Goal: Task Accomplishment & Management: Manage account settings

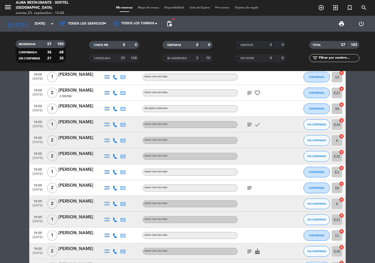
scroll to position [250, 0]
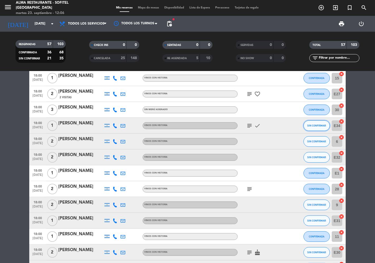
click at [314, 126] on span "SIN CONFIRMAR" at bounding box center [317, 125] width 19 height 3
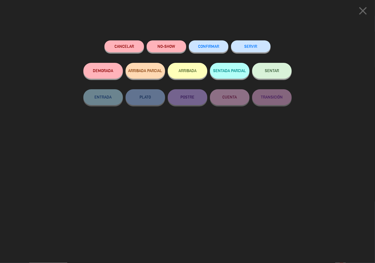
click at [211, 45] on span "CONFIRMAR" at bounding box center [208, 46] width 21 height 4
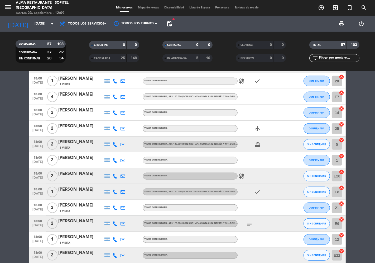
scroll to position [514, 0]
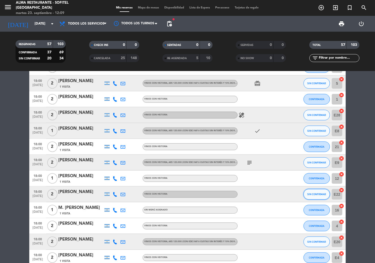
click at [323, 194] on span "SIN CONFIRMAR" at bounding box center [317, 194] width 19 height 3
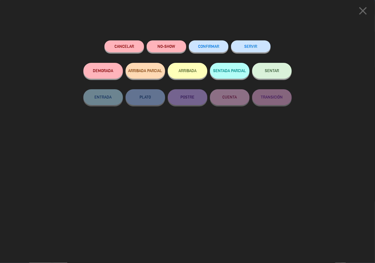
click at [212, 48] on span "CONFIRMAR" at bounding box center [208, 46] width 21 height 4
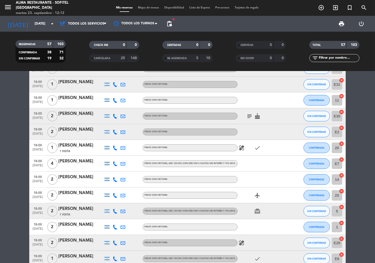
scroll to position [367, 0]
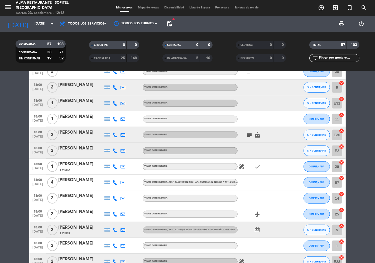
click at [73, 133] on div "[PERSON_NAME]" at bounding box center [80, 132] width 45 height 7
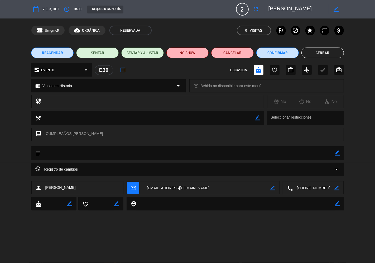
click at [339, 10] on icon "border_color" at bounding box center [336, 9] width 5 height 5
drag, startPoint x: 305, startPoint y: 9, endPoint x: 256, endPoint y: 10, distance: 48.9
click at [256, 10] on div "calendar_today vie. 3, oct. access_time 18:00 REQUERIR GARANTÍA 2 [PERSON_NAME]…" at bounding box center [187, 9] width 313 height 13
paste textarea "[PERSON_NAME]"
type textarea "[PERSON_NAME]"
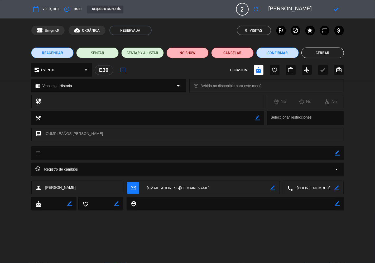
click at [337, 8] on icon at bounding box center [336, 9] width 5 height 5
click at [280, 52] on button "Confirmar" at bounding box center [278, 53] width 43 height 11
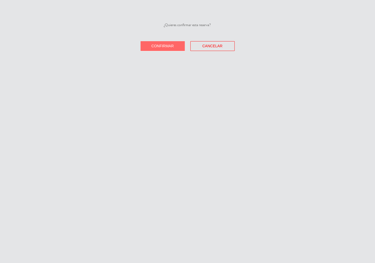
click at [167, 46] on span "Confirmar" at bounding box center [163, 46] width 22 height 4
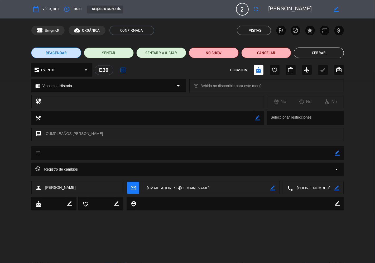
click at [328, 54] on button "Cerrar" at bounding box center [319, 53] width 50 height 11
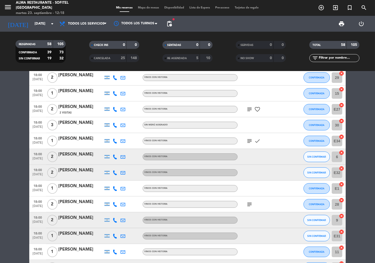
scroll to position [264, 0]
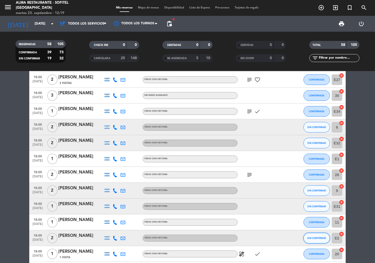
click at [316, 241] on button "SIN CONFIRMAR" at bounding box center [317, 238] width 26 height 11
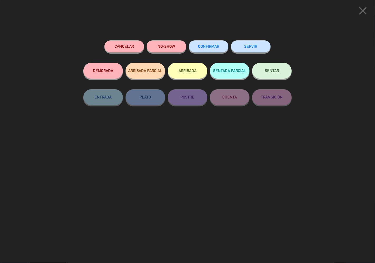
click at [215, 45] on span "CONFIRMAR" at bounding box center [208, 46] width 21 height 4
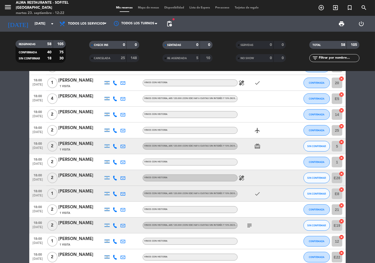
scroll to position [440, 0]
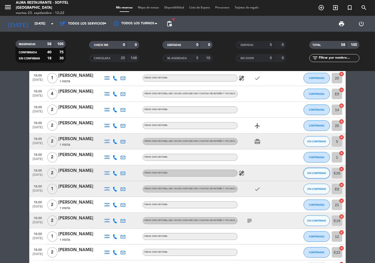
click at [319, 174] on button "SIN CONFIRMAR" at bounding box center [317, 173] width 26 height 11
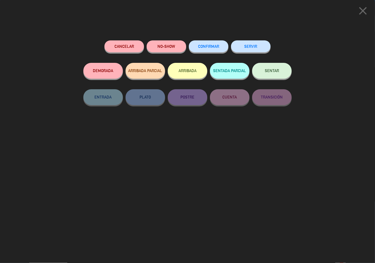
click at [217, 45] on span "CONFIRMAR" at bounding box center [208, 46] width 21 height 4
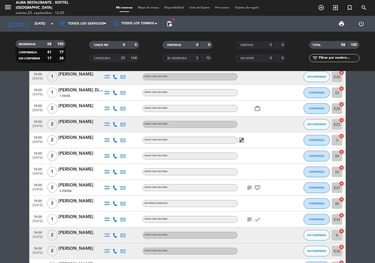
scroll to position [147, 0]
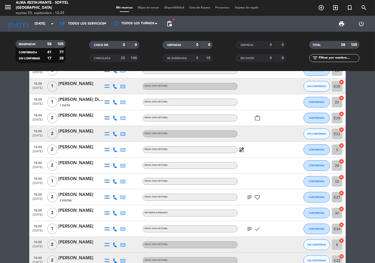
click at [116, 135] on icon at bounding box center [115, 133] width 5 height 5
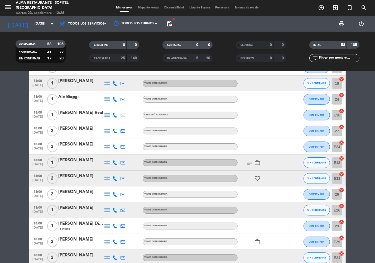
scroll to position [0, 0]
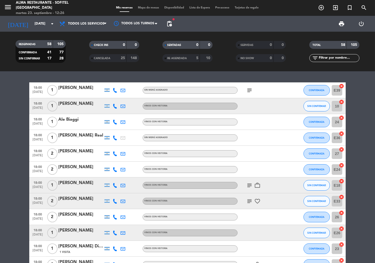
click at [115, 105] on icon at bounding box center [115, 106] width 5 height 5
click at [126, 97] on span at bounding box center [128, 97] width 4 height 4
click at [123, 107] on icon at bounding box center [123, 106] width 5 height 5
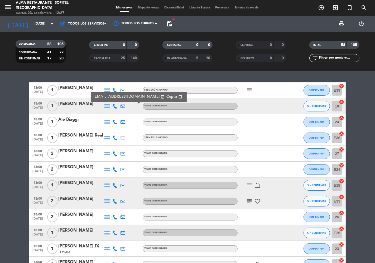
click at [167, 96] on span "Copiar" at bounding box center [172, 97] width 11 height 6
click at [114, 186] on icon at bounding box center [115, 185] width 5 height 5
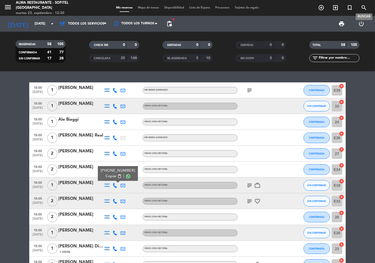
click at [365, 8] on icon "search" at bounding box center [364, 7] width 6 height 6
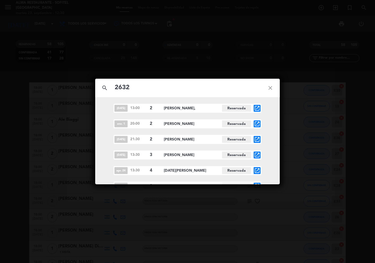
scroll to position [6, 0]
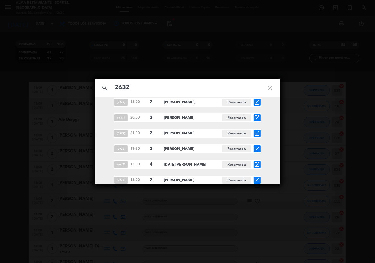
type input "2632"
click at [273, 87] on icon "close" at bounding box center [270, 87] width 19 height 19
click at [270, 87] on icon "close" at bounding box center [270, 87] width 19 height 19
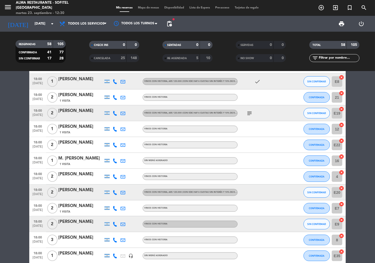
scroll to position [587, 0]
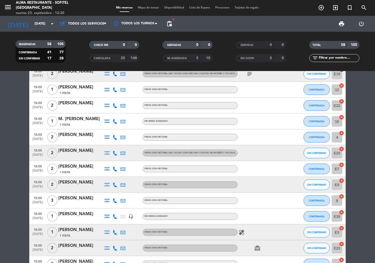
click at [114, 184] on icon at bounding box center [115, 184] width 5 height 5
click at [126, 175] on span at bounding box center [128, 176] width 4 height 4
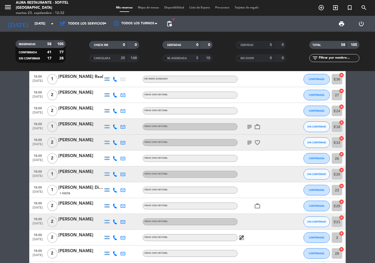
scroll to position [0, 0]
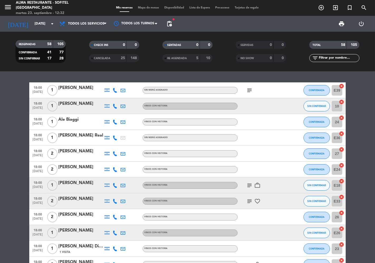
click at [116, 184] on icon at bounding box center [115, 185] width 5 height 5
click at [126, 176] on span at bounding box center [128, 176] width 4 height 4
click at [116, 202] on icon at bounding box center [115, 201] width 5 height 5
click at [126, 193] on span at bounding box center [128, 192] width 4 height 4
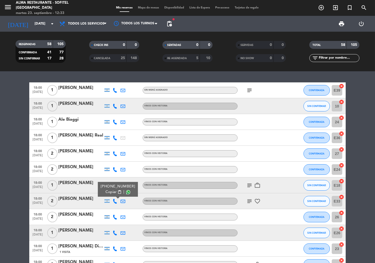
click at [251, 201] on icon "subject" at bounding box center [250, 201] width 6 height 6
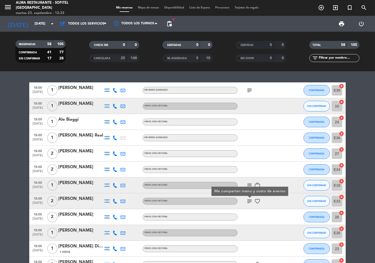
click at [78, 199] on div "[PERSON_NAME]" at bounding box center [80, 198] width 45 height 7
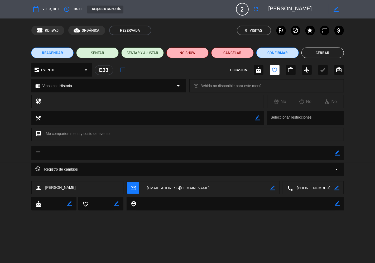
click at [326, 49] on button "Cerrar" at bounding box center [323, 53] width 43 height 11
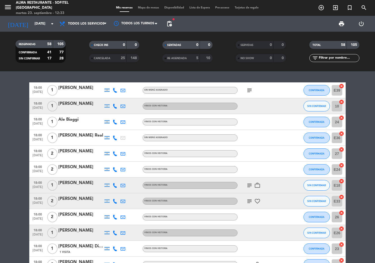
click at [116, 201] on icon at bounding box center [115, 201] width 5 height 5
click at [308, 201] on span "SIN CONFIRMAR" at bounding box center [317, 201] width 19 height 3
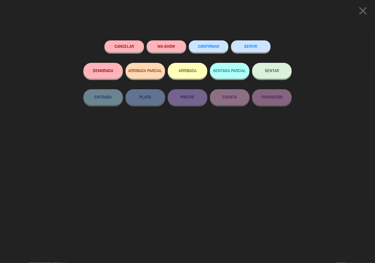
click at [130, 48] on button "Cancelar" at bounding box center [125, 46] width 40 height 12
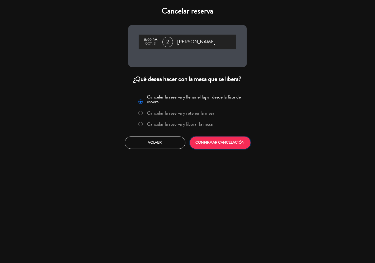
click at [220, 139] on button "CONFIRMAR CANCELACIÓN" at bounding box center [220, 143] width 61 height 12
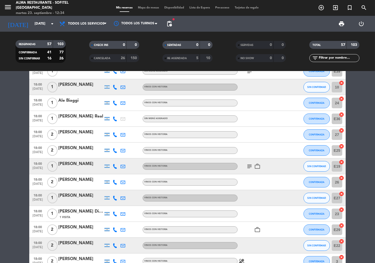
scroll to position [29, 0]
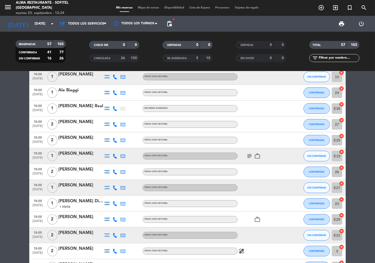
click at [115, 187] on icon at bounding box center [115, 187] width 5 height 5
click at [126, 177] on span at bounding box center [128, 179] width 4 height 4
click at [126, 178] on span at bounding box center [128, 179] width 4 height 4
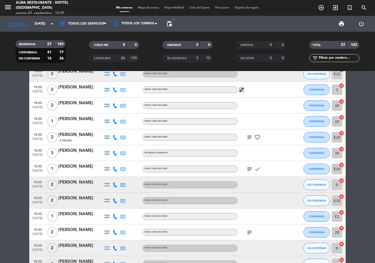
scroll to position [205, 0]
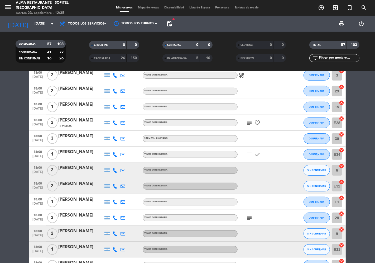
click at [115, 171] on icon at bounding box center [115, 170] width 5 height 5
click at [126, 160] on span at bounding box center [128, 161] width 4 height 4
click at [115, 185] on icon at bounding box center [115, 186] width 5 height 5
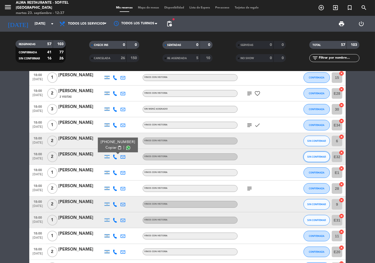
click at [311, 157] on span "SIN CONFIRMAR" at bounding box center [317, 156] width 19 height 3
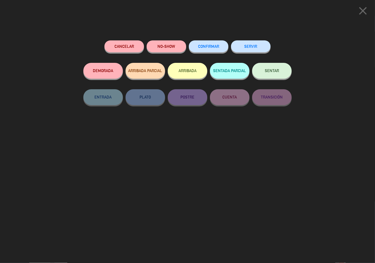
click at [118, 46] on button "Cancelar" at bounding box center [125, 46] width 40 height 12
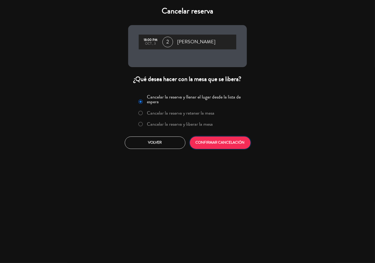
click at [222, 144] on button "CONFIRMAR CANCELACIÓN" at bounding box center [220, 143] width 61 height 12
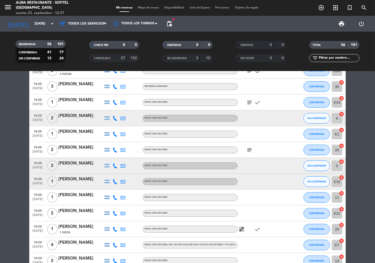
scroll to position [264, 0]
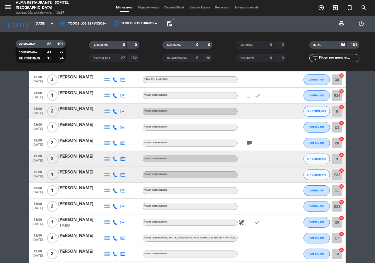
click at [115, 173] on icon at bounding box center [115, 174] width 5 height 5
click at [115, 158] on icon at bounding box center [115, 159] width 5 height 5
click at [115, 174] on icon at bounding box center [115, 174] width 5 height 5
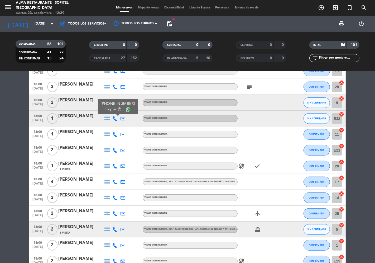
scroll to position [323, 0]
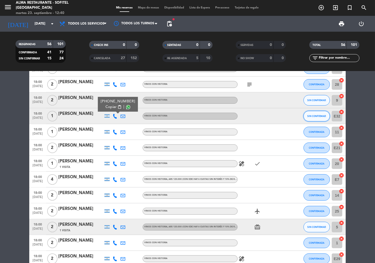
click at [313, 116] on span "SIN CONFIRMAR" at bounding box center [317, 116] width 19 height 3
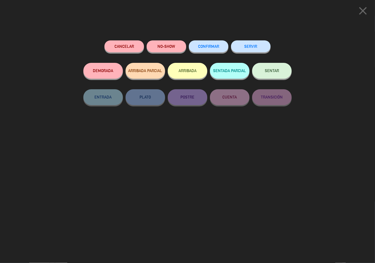
click at [364, 12] on icon "close" at bounding box center [363, 10] width 13 height 13
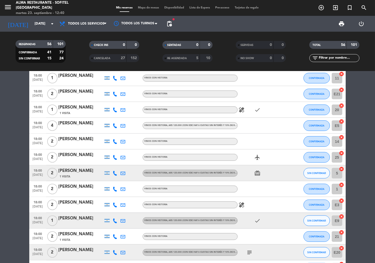
scroll to position [381, 0]
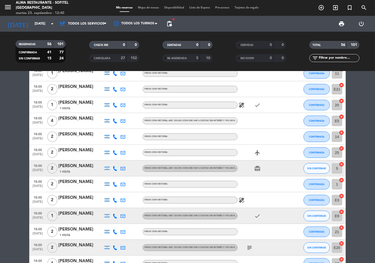
click at [115, 167] on icon at bounding box center [115, 168] width 5 height 5
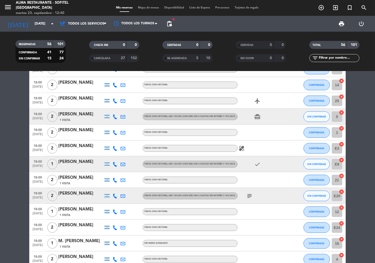
scroll to position [440, 0]
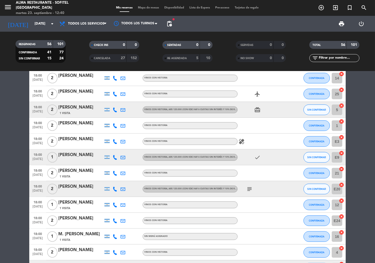
click at [116, 157] on icon at bounding box center [115, 157] width 5 height 5
click at [126, 147] on span at bounding box center [128, 148] width 4 height 4
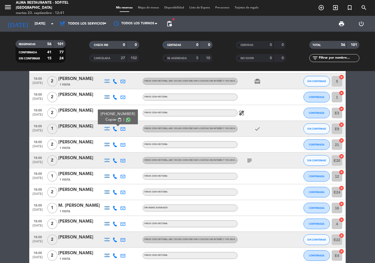
scroll to position [499, 0]
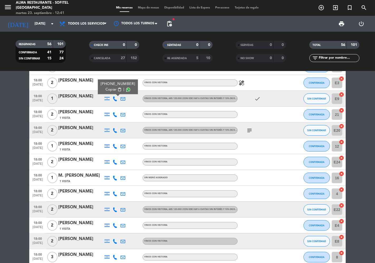
click at [114, 128] on icon at bounding box center [115, 130] width 5 height 5
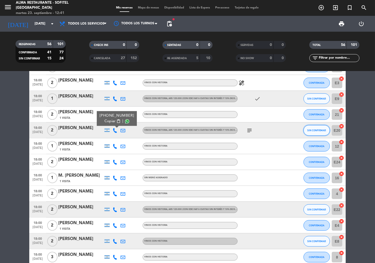
click at [318, 129] on span "SIN CONFIRMAR" at bounding box center [317, 130] width 19 height 3
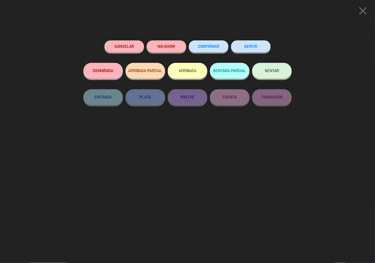
click at [216, 48] on span "CONFIRMAR" at bounding box center [208, 46] width 21 height 4
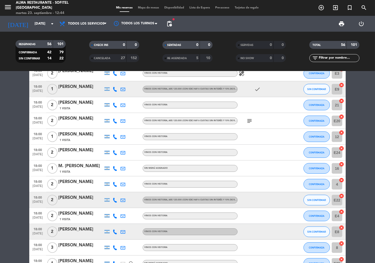
scroll to position [528, 0]
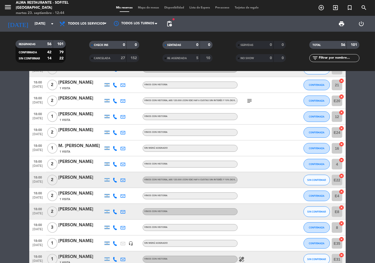
click at [115, 179] on icon at bounding box center [115, 180] width 5 height 5
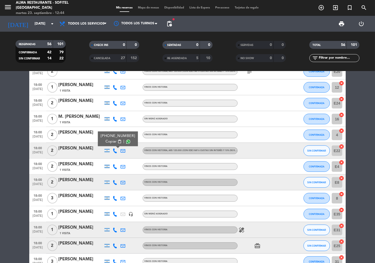
click at [114, 182] on icon at bounding box center [115, 182] width 5 height 5
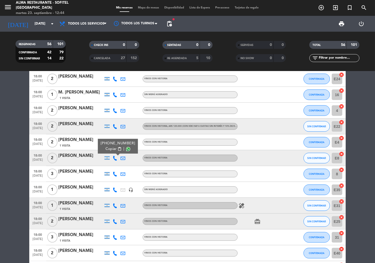
scroll to position [587, 0]
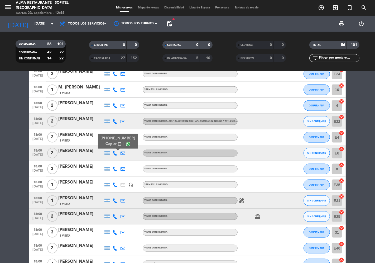
click at [116, 200] on icon at bounding box center [115, 200] width 5 height 5
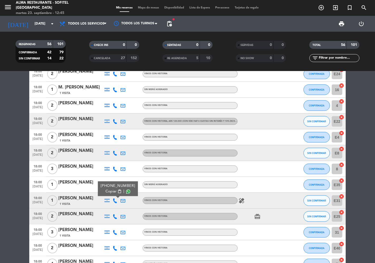
scroll to position [616, 0]
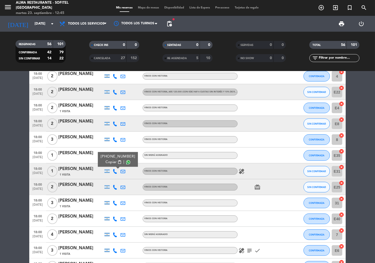
click at [115, 186] on icon at bounding box center [115, 187] width 5 height 5
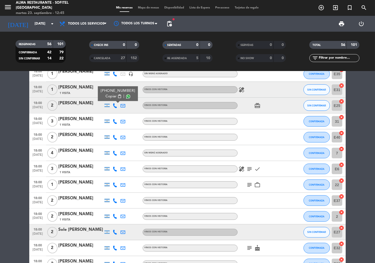
scroll to position [733, 0]
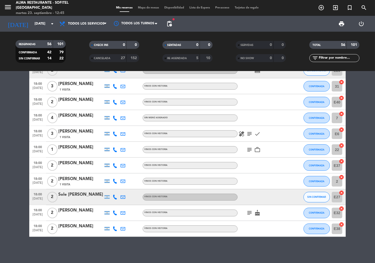
click at [115, 196] on icon at bounding box center [115, 197] width 5 height 5
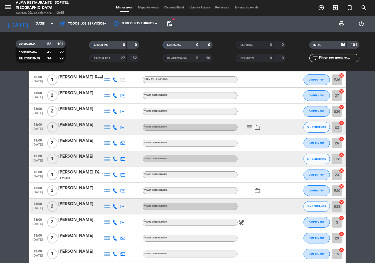
scroll to position [0, 0]
